Goal: Information Seeking & Learning: Learn about a topic

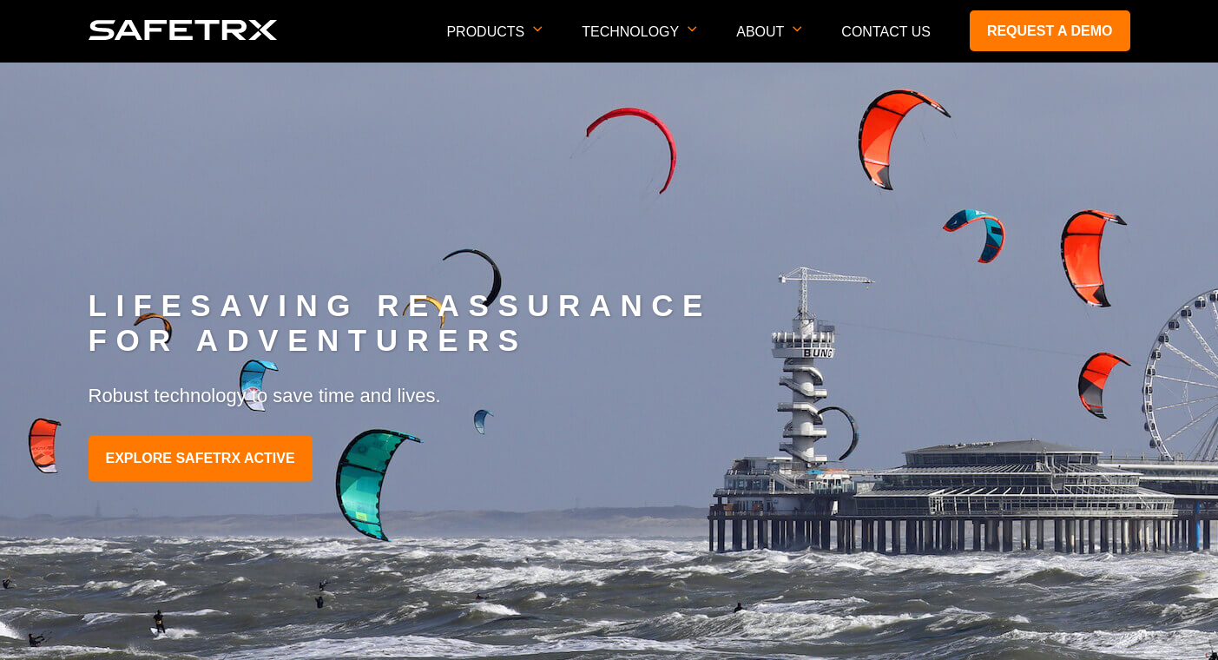
click at [385, 144] on img at bounding box center [868, 441] width 1736 height 759
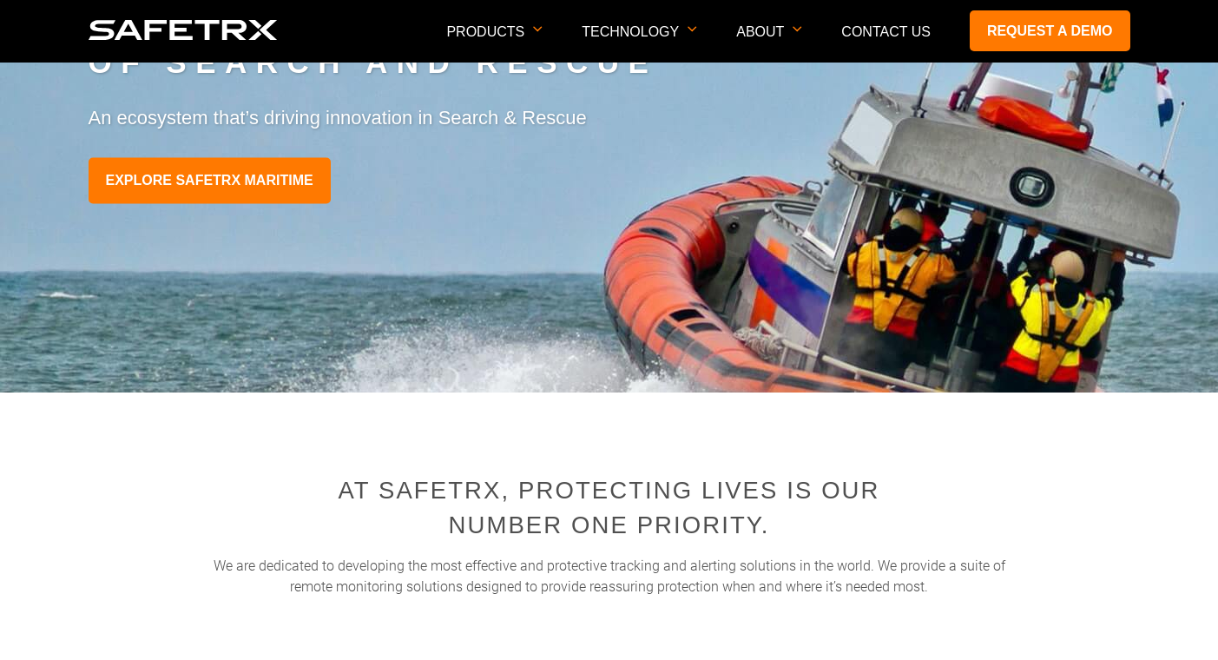
scroll to position [2951, 0]
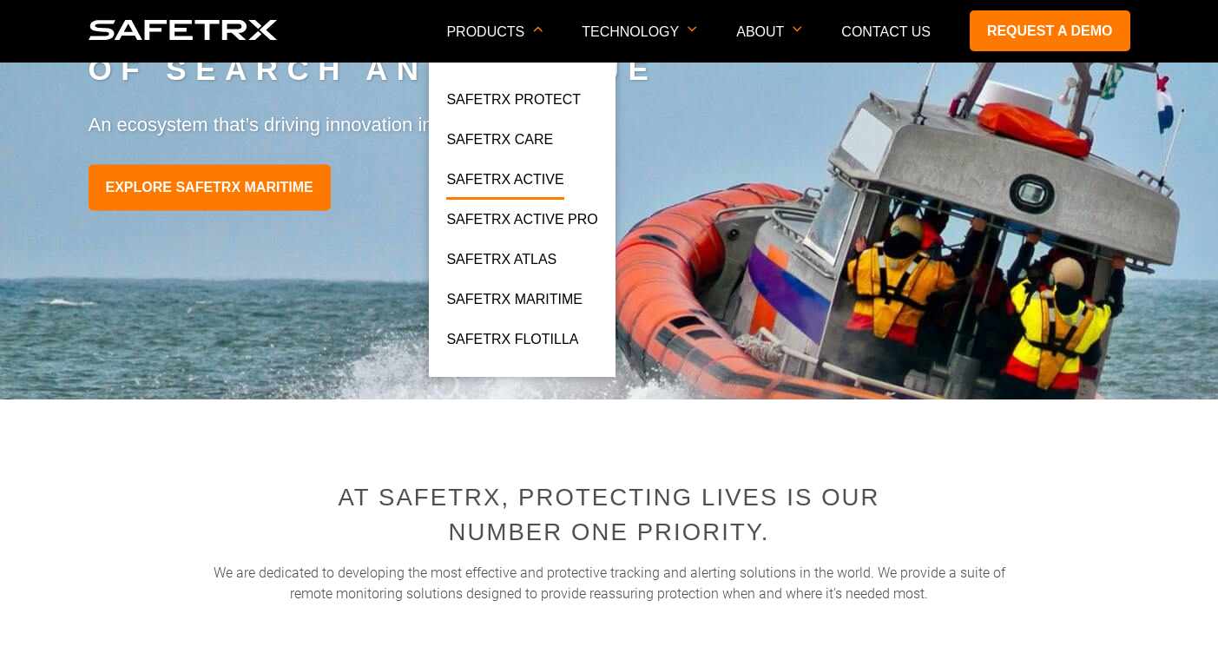
click at [556, 174] on link "SafeTrx Active" at bounding box center [504, 183] width 117 height 31
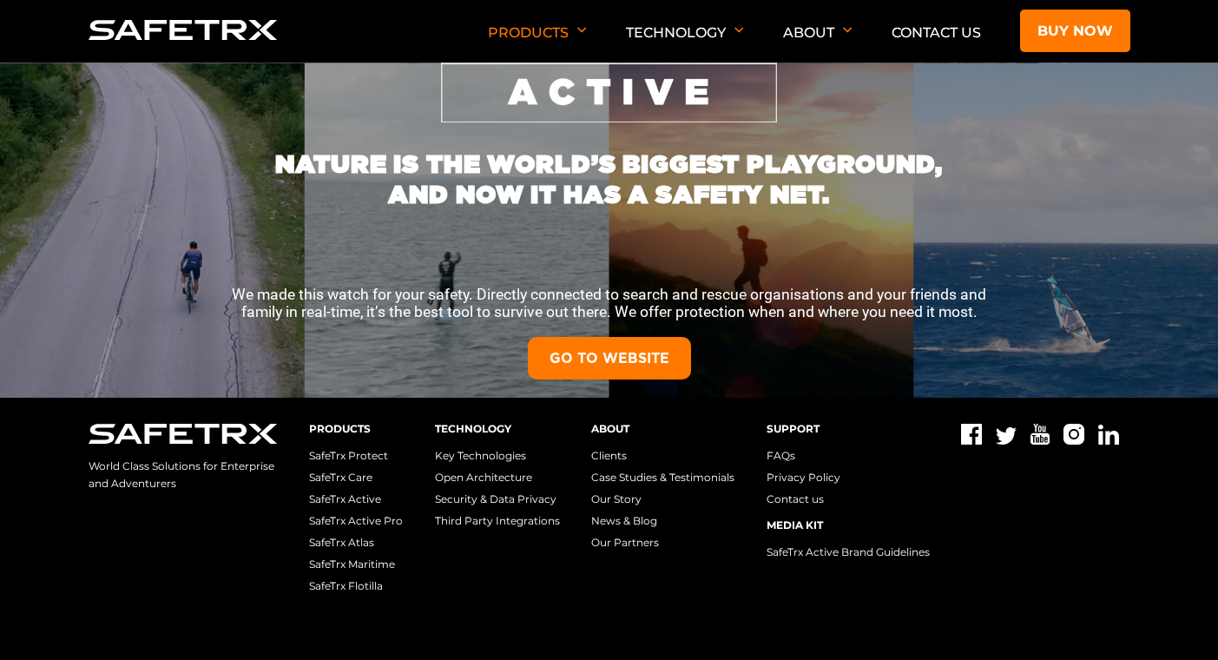
scroll to position [347, 0]
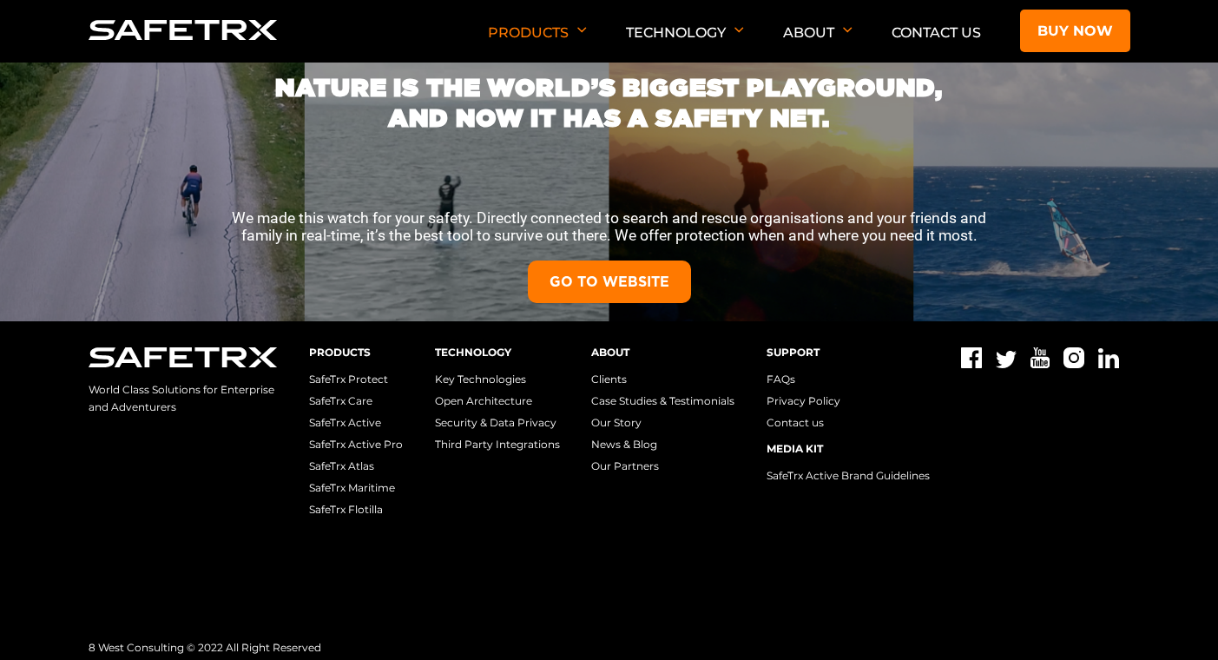
click at [623, 282] on link "GO TO WEBSITE" at bounding box center [609, 281] width 163 height 43
click at [596, 276] on link "GO TO WEBSITE" at bounding box center [609, 281] width 163 height 43
click at [379, 416] on link "SafeTrx Active" at bounding box center [345, 422] width 72 height 13
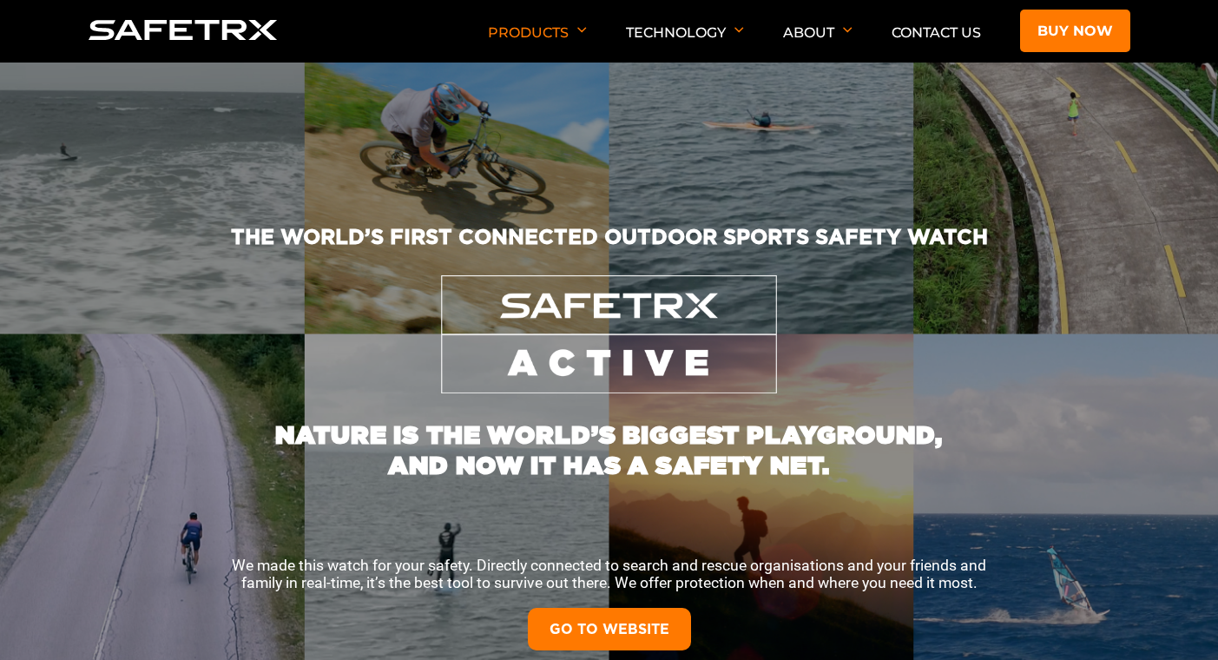
click at [167, 451] on div "NATURE IS THE WORLD’S BIGGEST PLAYGROUND, AND NOW IT HAS A SAFETY NET. We made …" at bounding box center [609, 528] width 1166 height 271
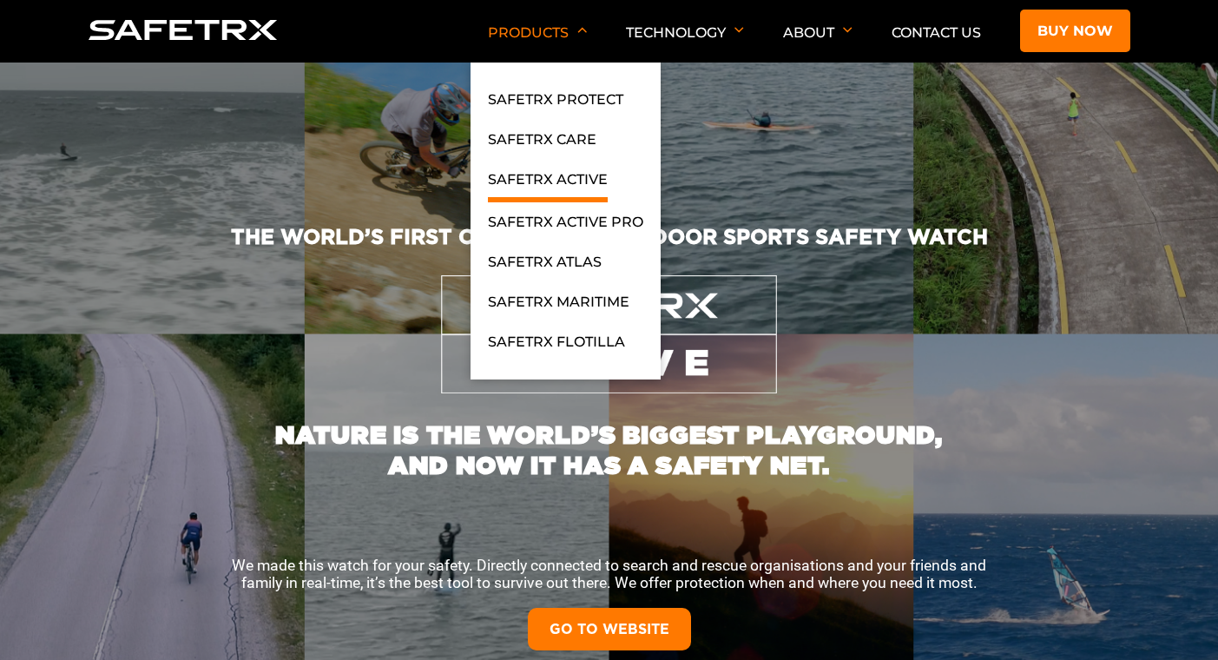
click at [559, 176] on link "SafeTrx Active" at bounding box center [548, 185] width 120 height 34
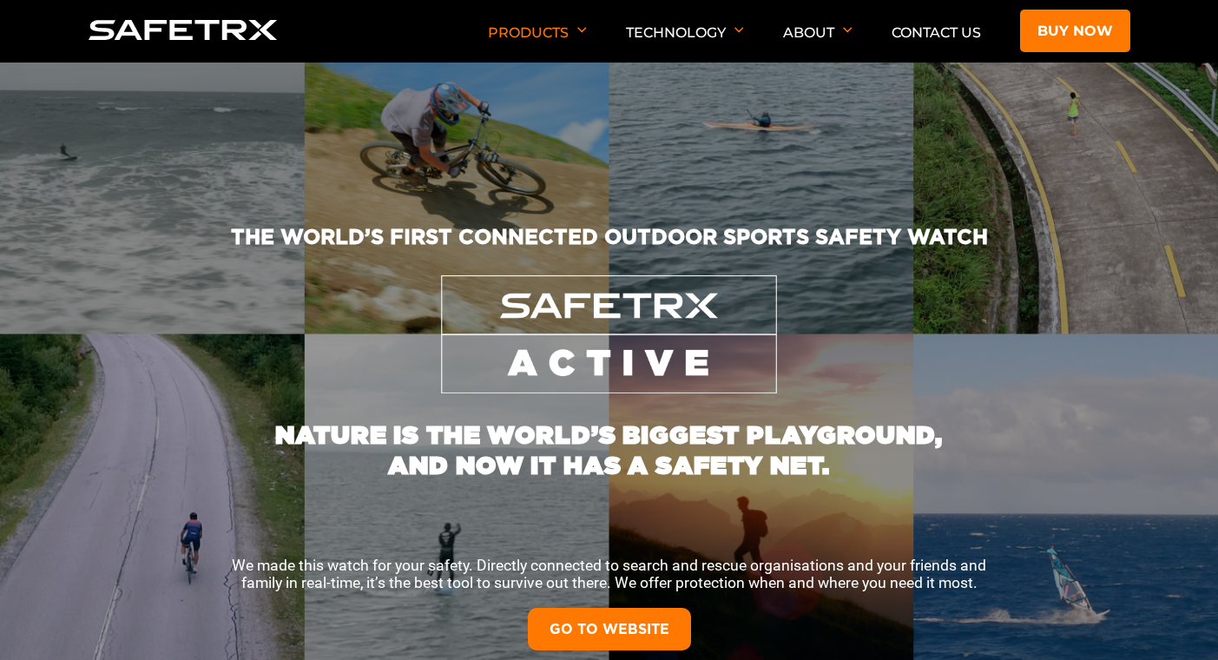
click at [231, 40] on link at bounding box center [183, 31] width 189 height 23
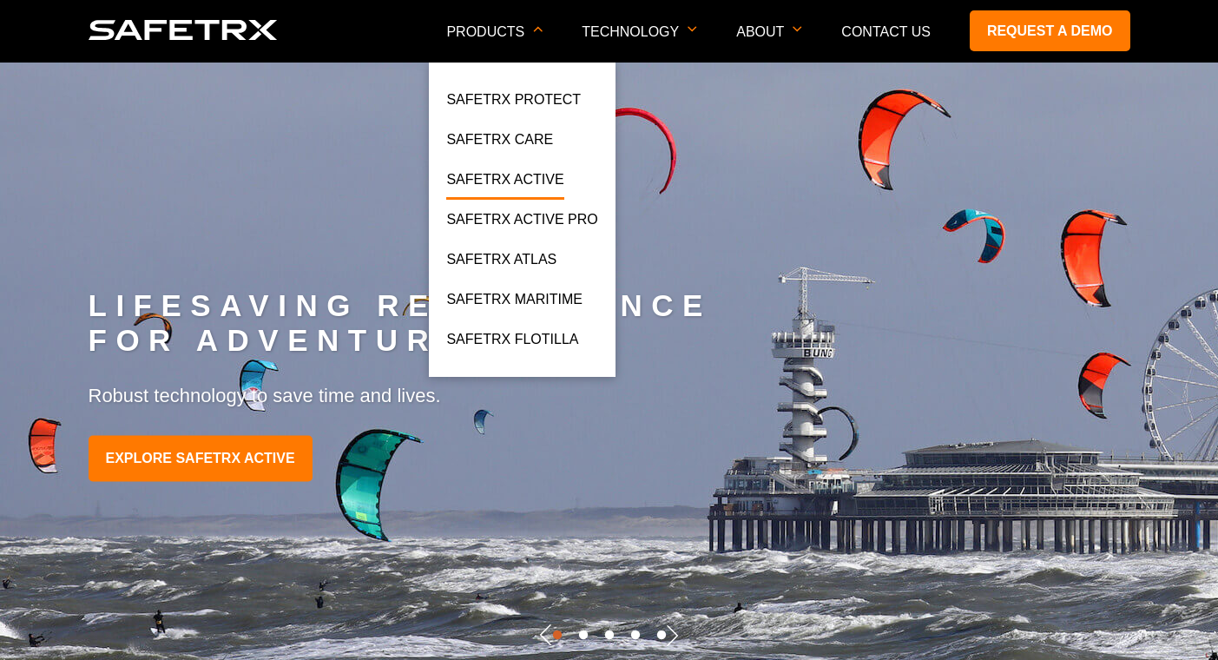
click at [558, 179] on link "SafeTrx Active" at bounding box center [504, 183] width 117 height 31
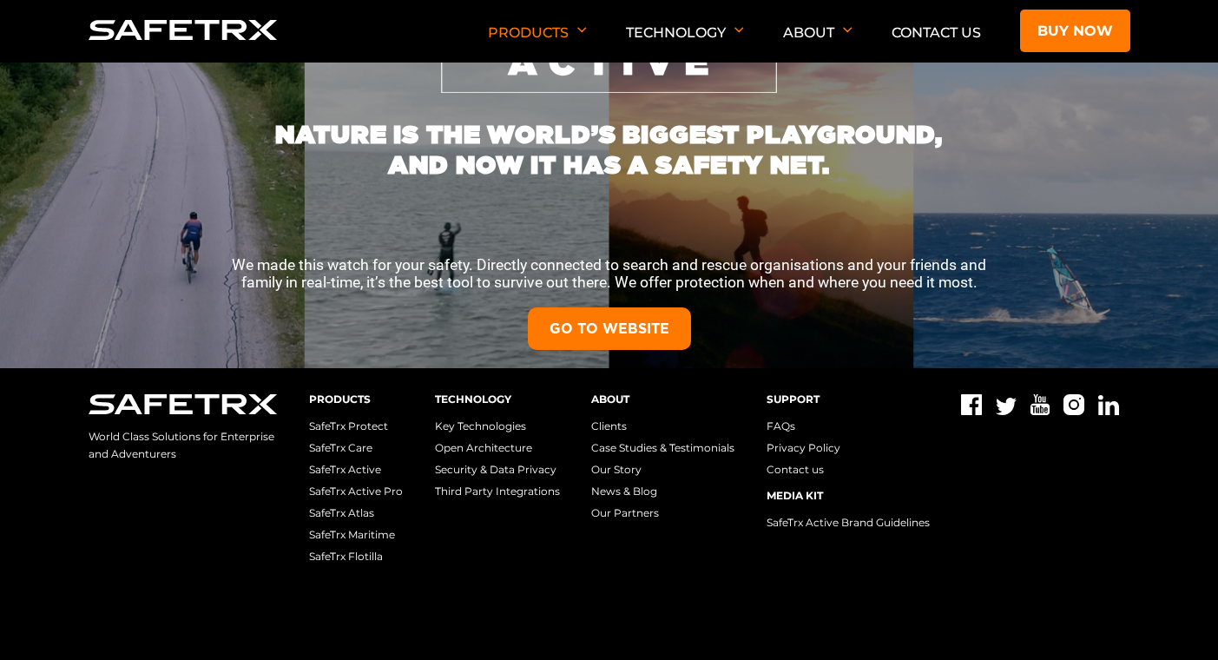
scroll to position [347, 0]
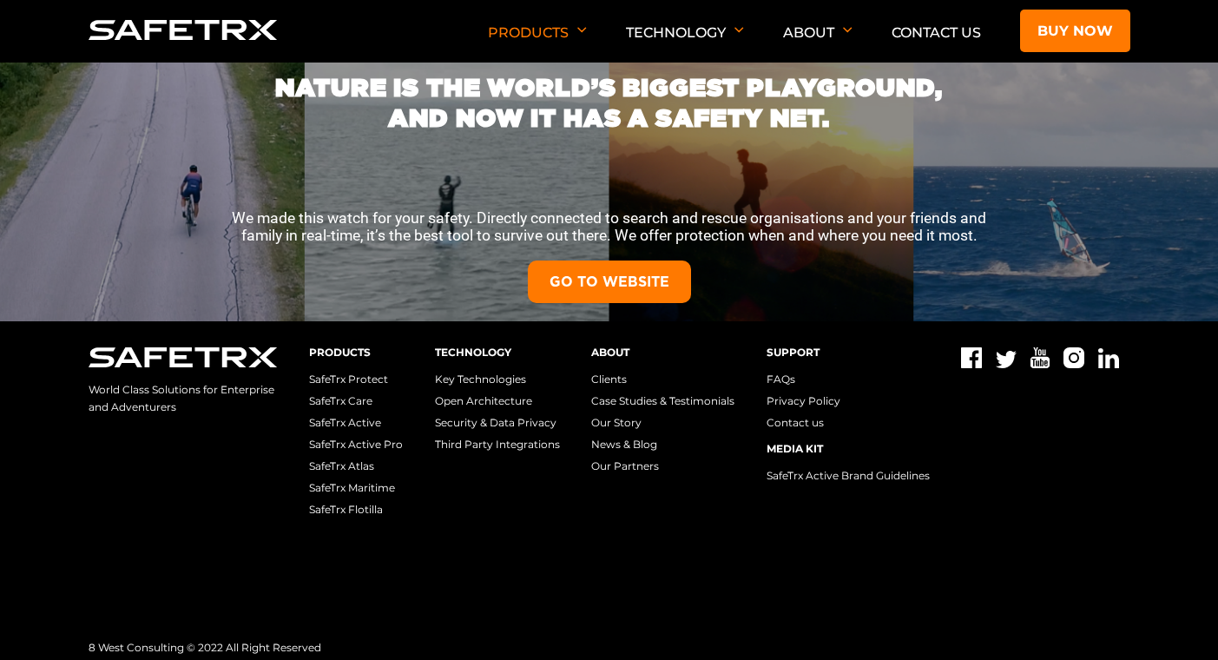
click at [654, 293] on link "GO TO WEBSITE" at bounding box center [609, 281] width 163 height 43
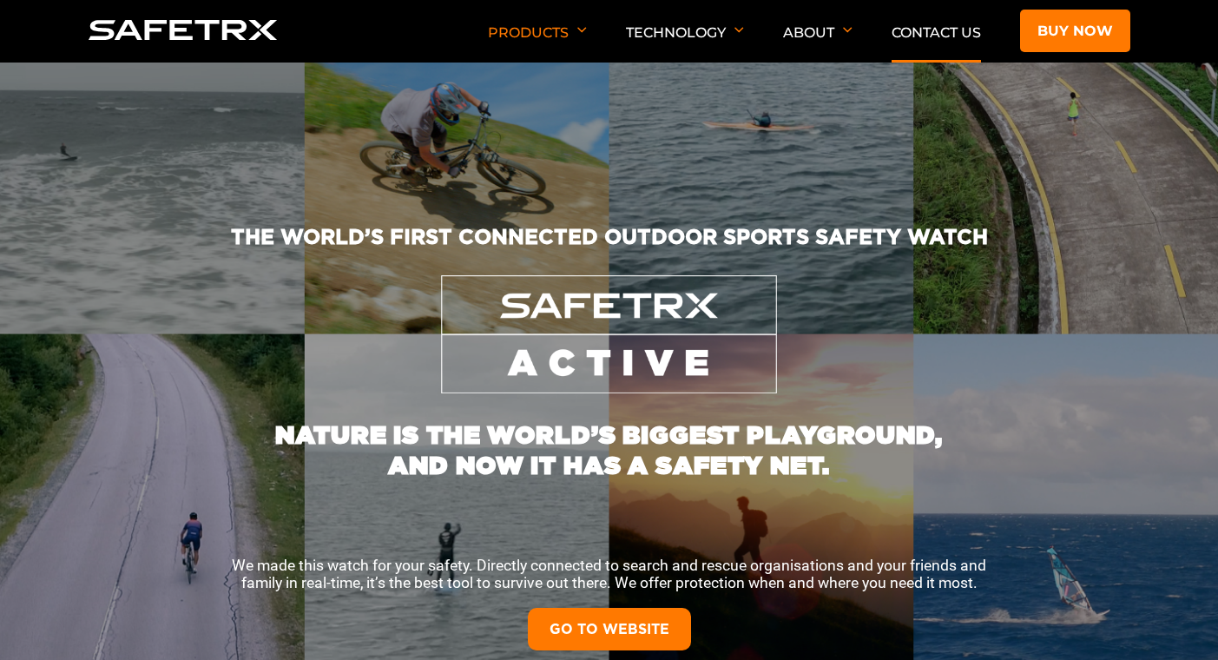
click at [934, 29] on link "Contact Us" at bounding box center [935, 32] width 89 height 16
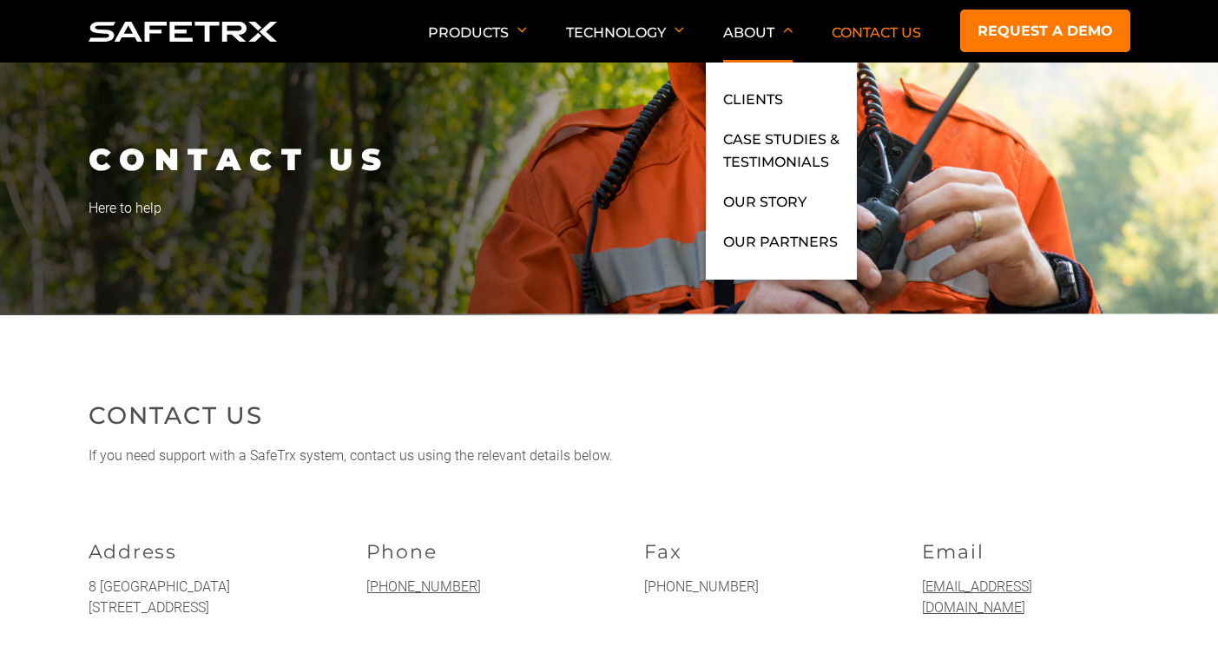
click at [742, 33] on p "About" at bounding box center [757, 43] width 69 height 38
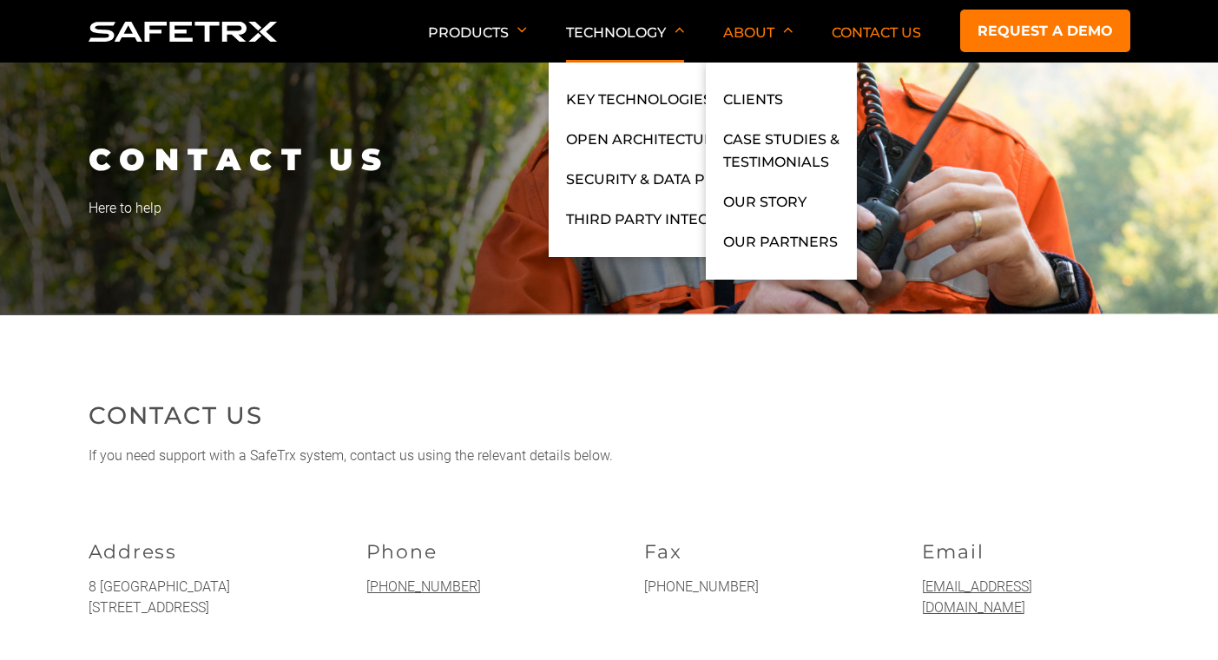
click at [615, 32] on p "Technology" at bounding box center [625, 43] width 118 height 38
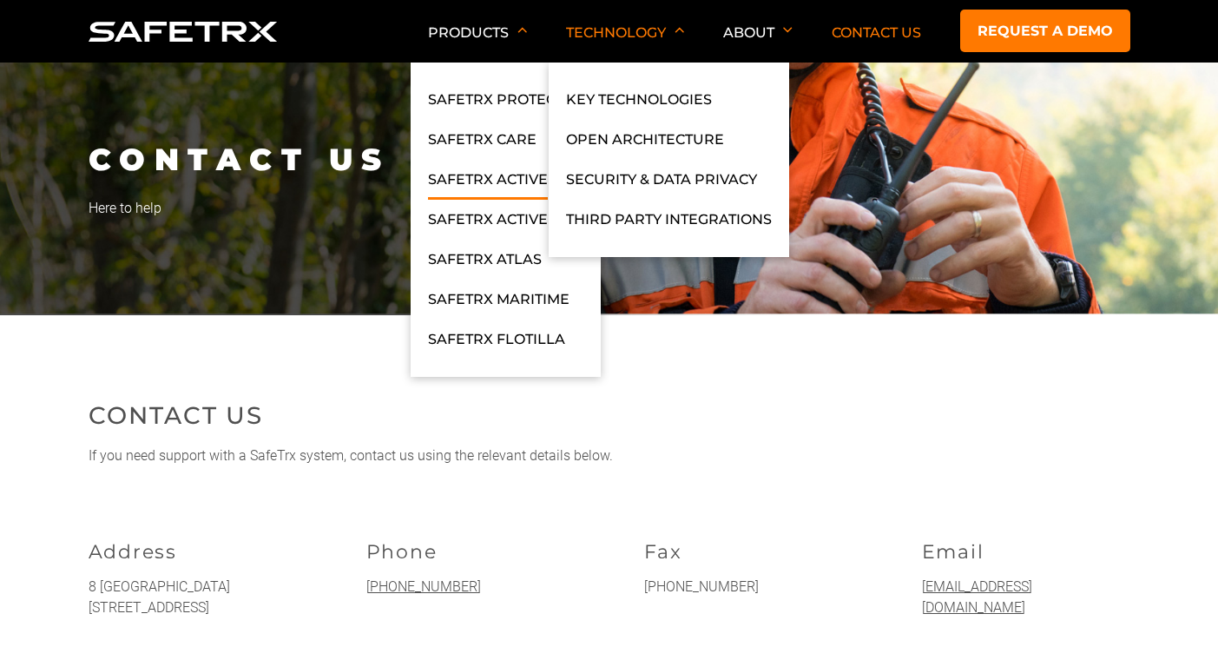
click at [510, 184] on link "SafeTrx Active" at bounding box center [488, 183] width 120 height 31
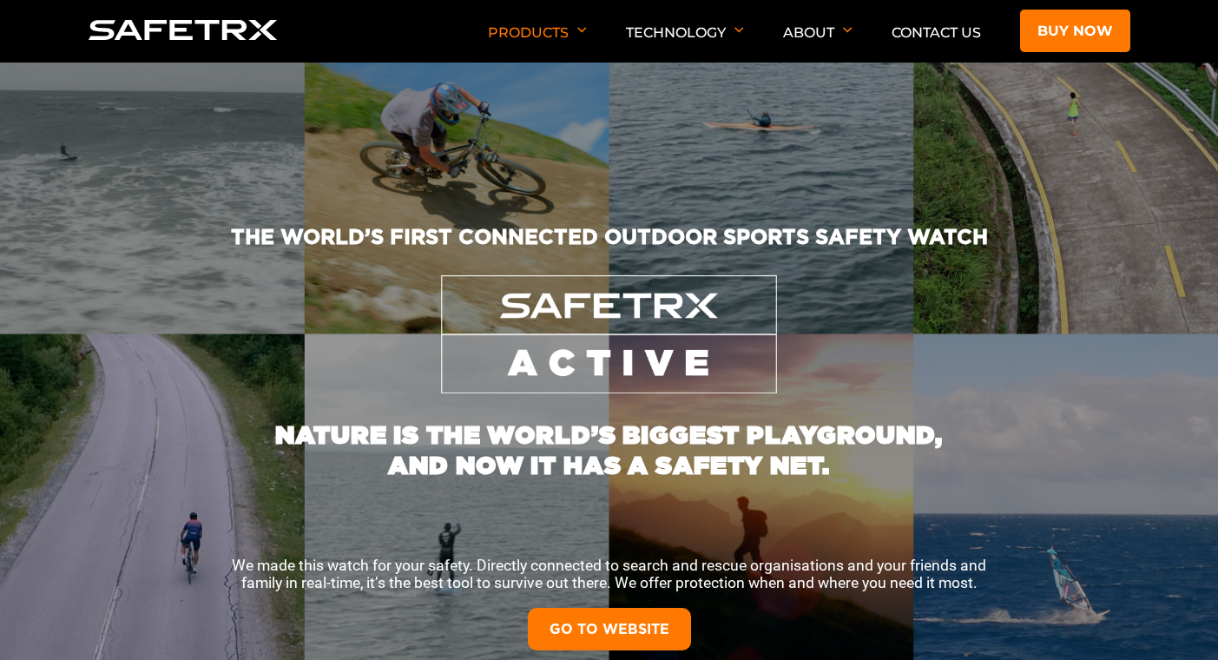
click at [250, 474] on div "NATURE IS THE WORLD’S BIGGEST PLAYGROUND, AND NOW IT HAS A SAFETY NET. We made …" at bounding box center [609, 528] width 1166 height 271
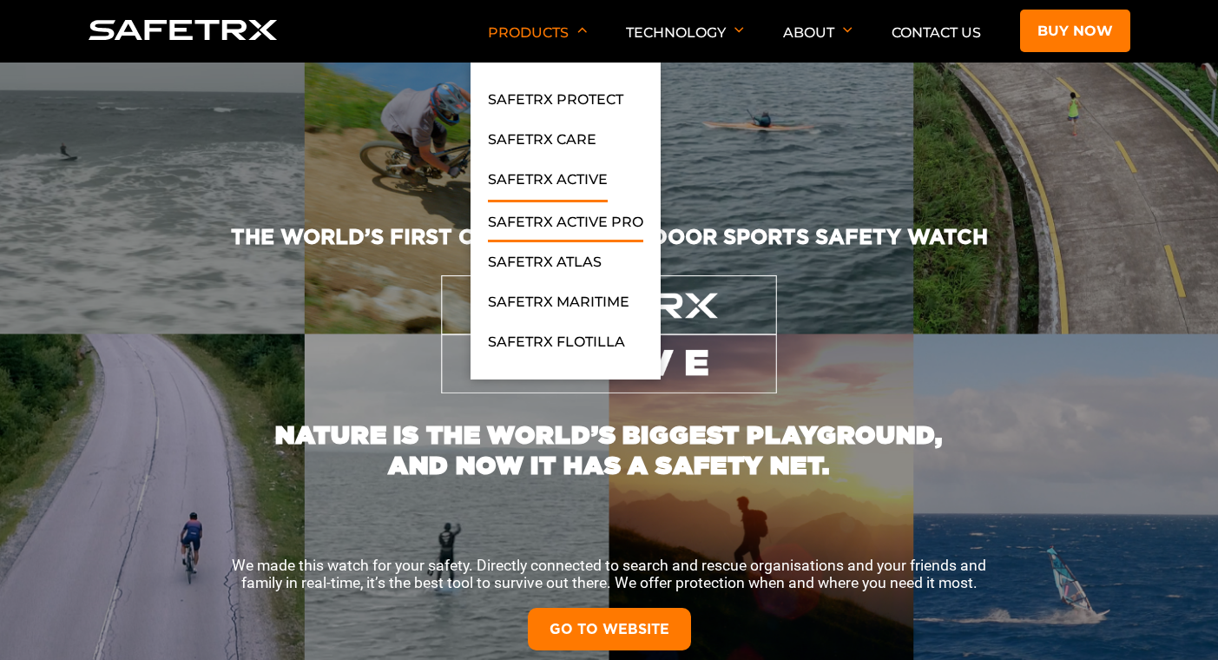
click at [590, 220] on link "SafeTrx Active Pro" at bounding box center [565, 226] width 155 height 31
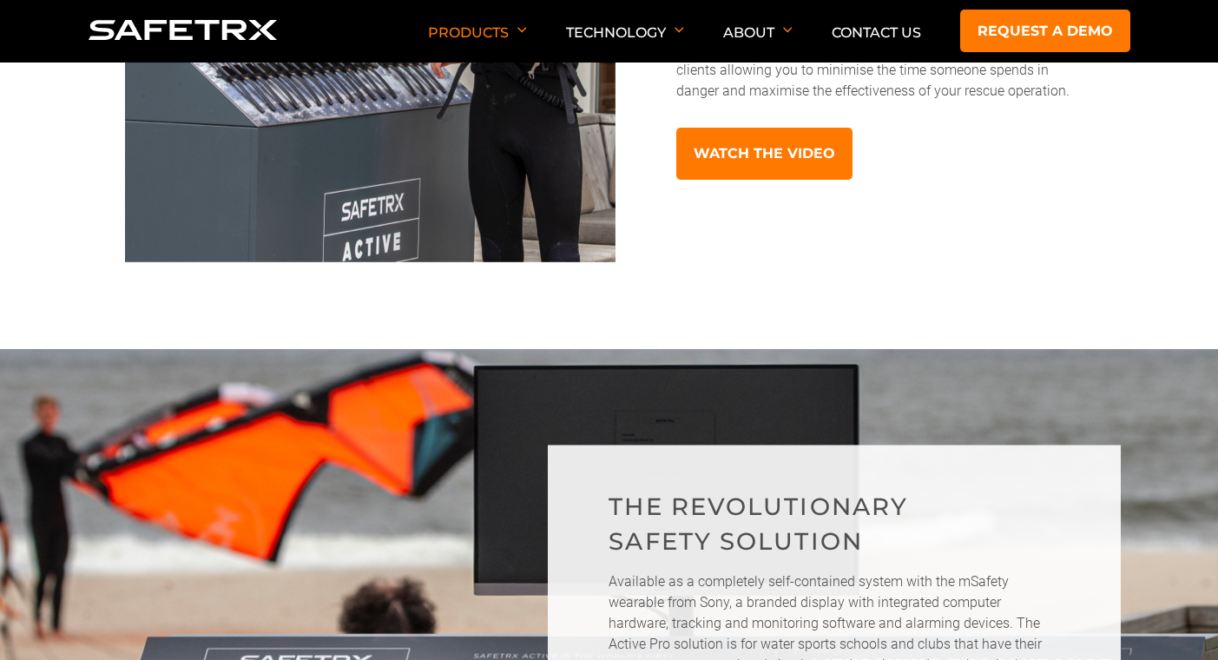
scroll to position [694, 0]
